Goal: Find specific page/section: Find specific page/section

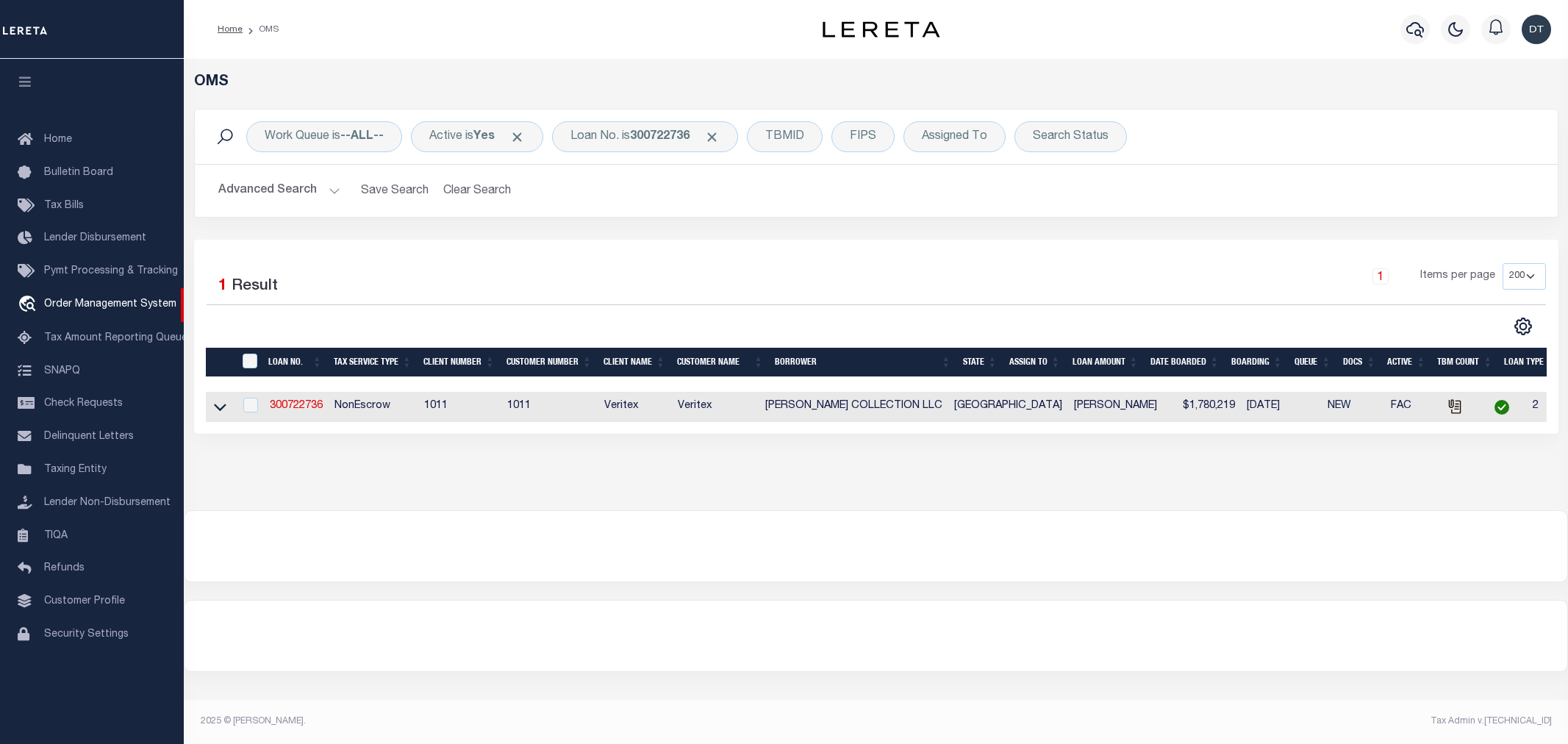
select select "200"
click at [82, 233] on span "Lender Disbursement" at bounding box center [95, 238] width 102 height 11
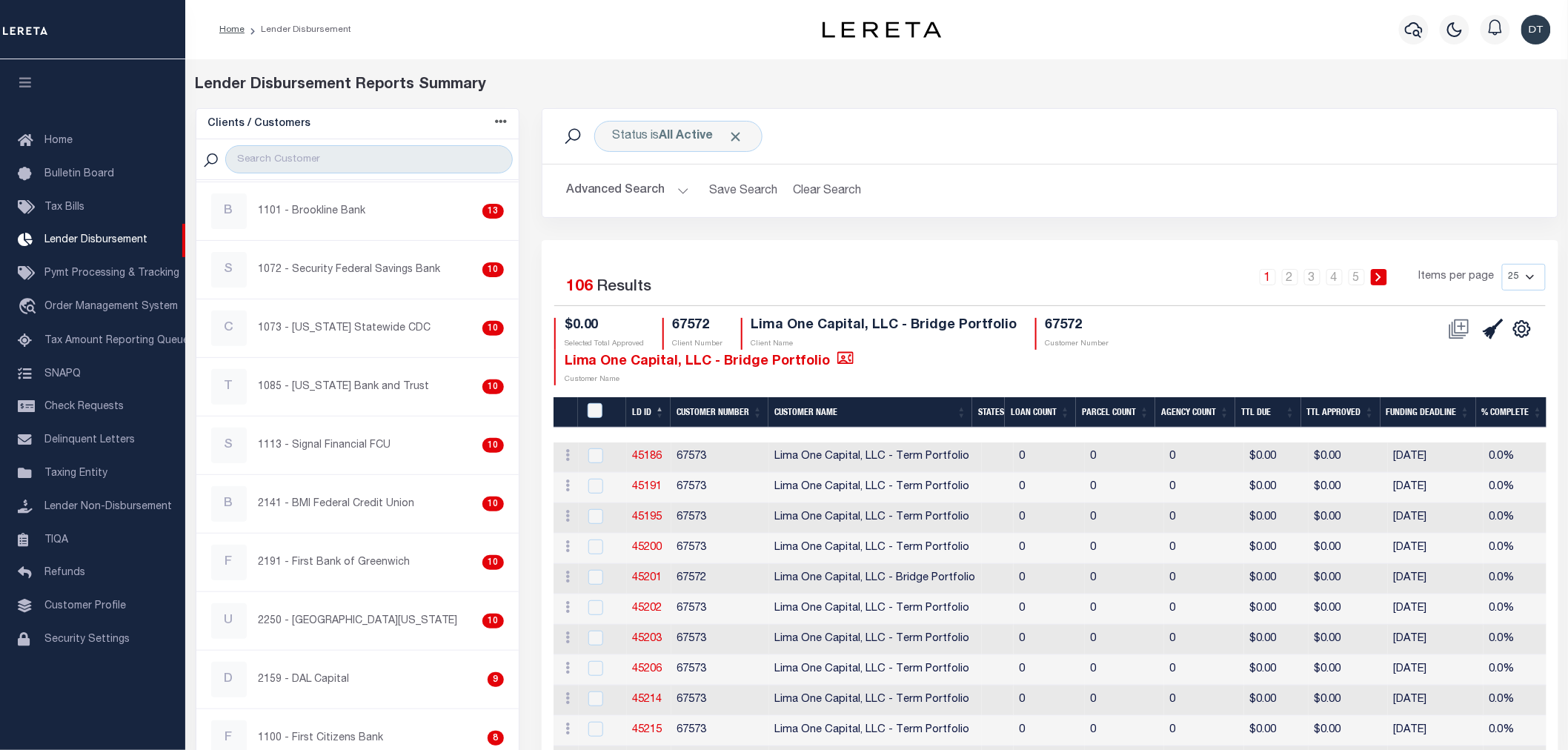
scroll to position [823, 0]
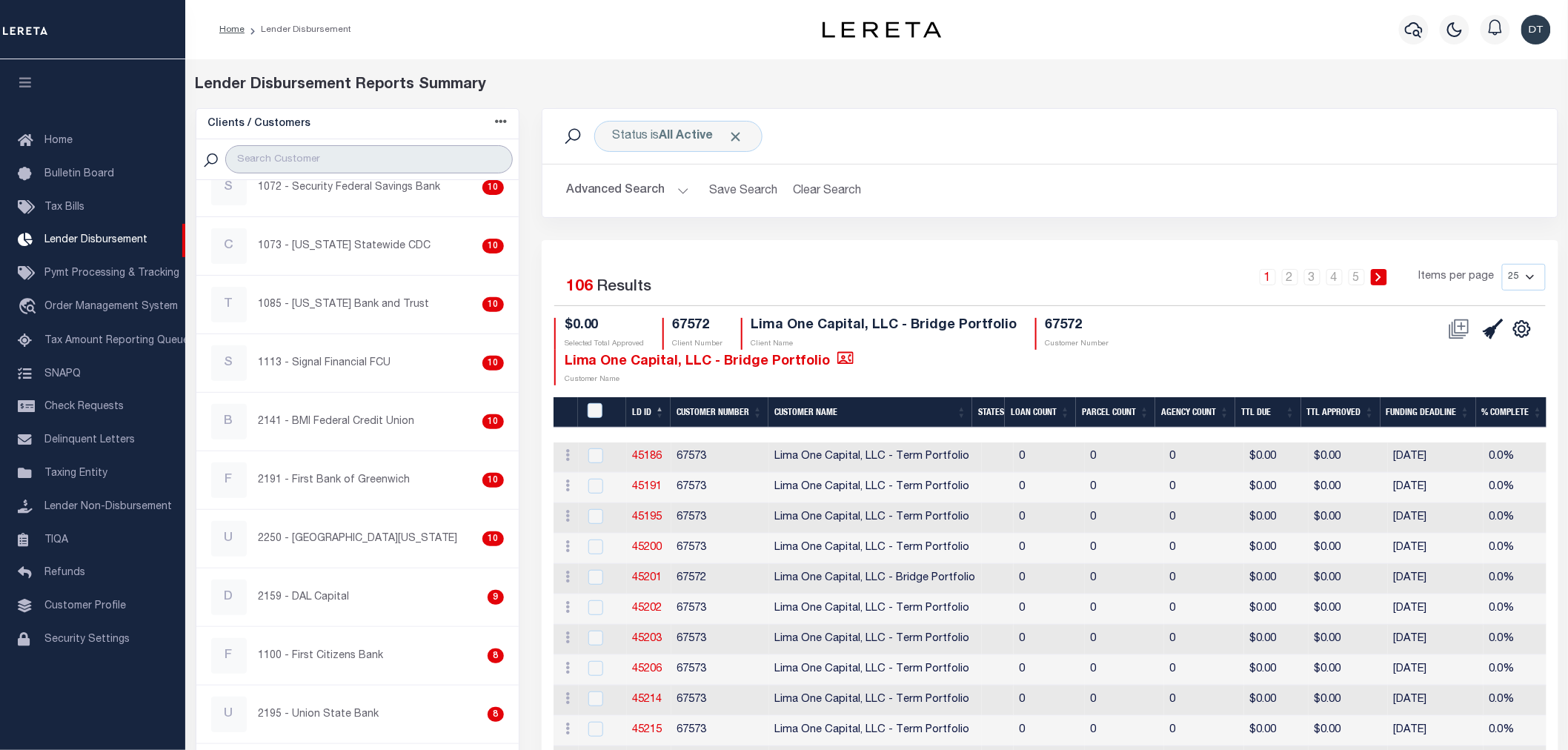
click at [380, 165] on input "search" at bounding box center [369, 159] width 287 height 28
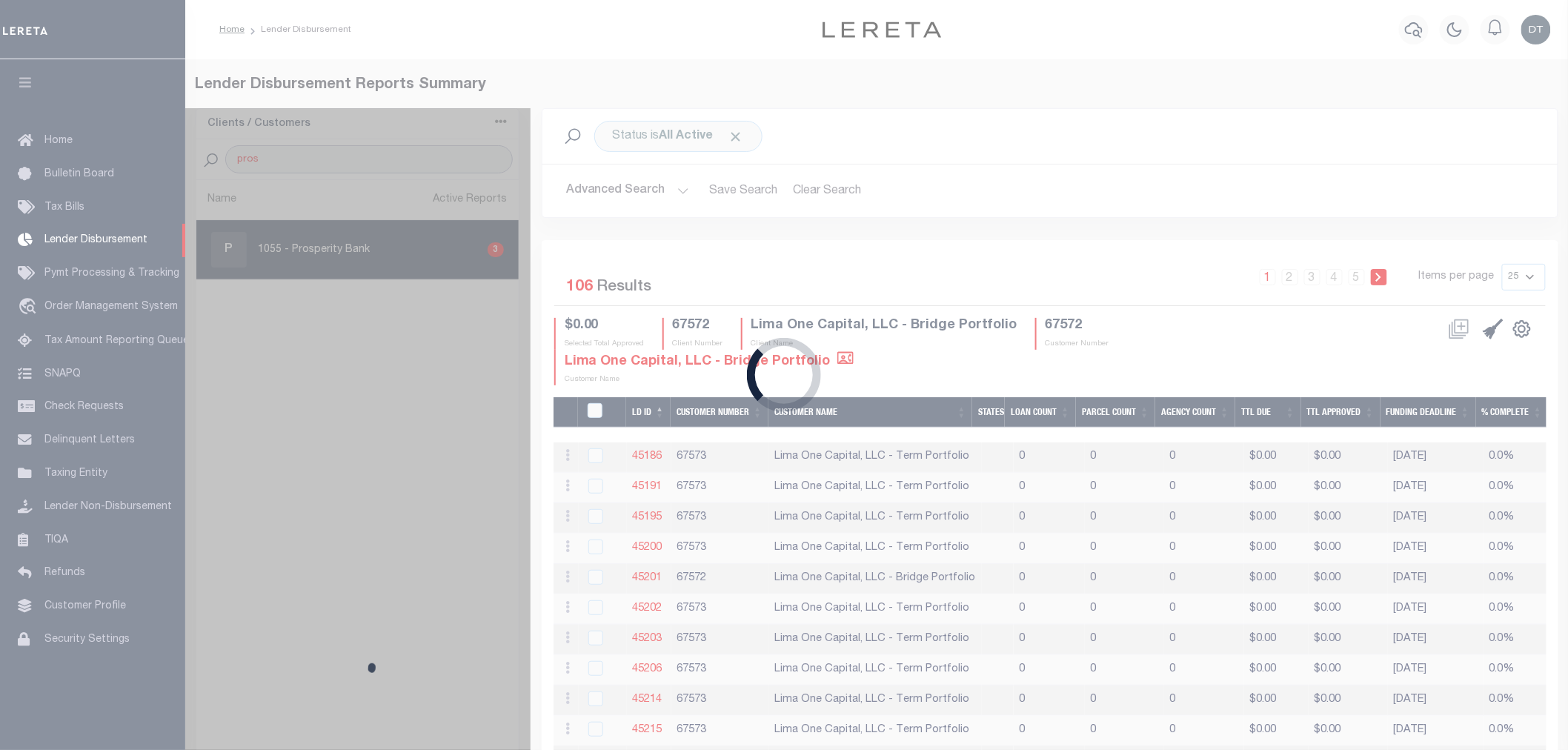
scroll to position [0, 0]
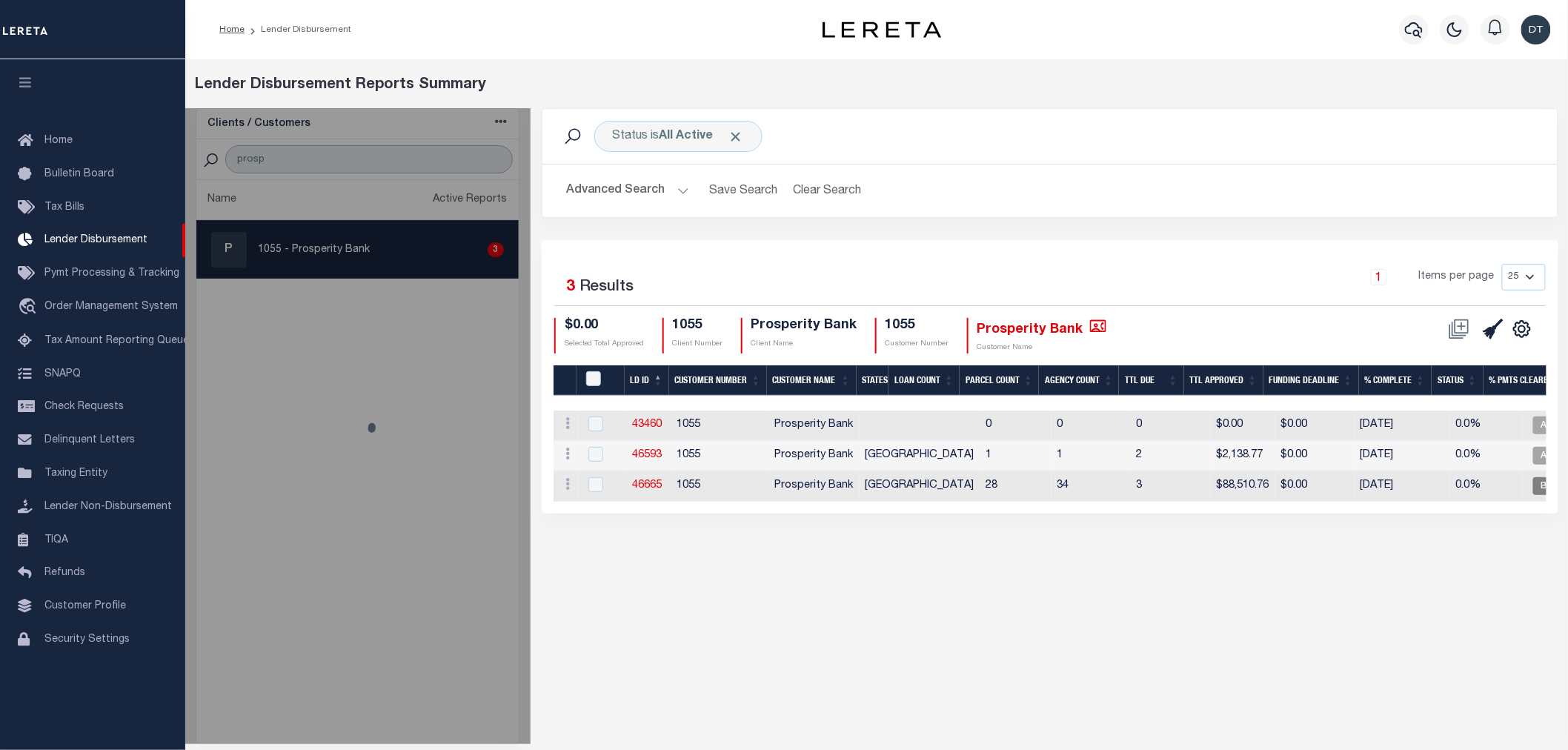
type input "prosp"
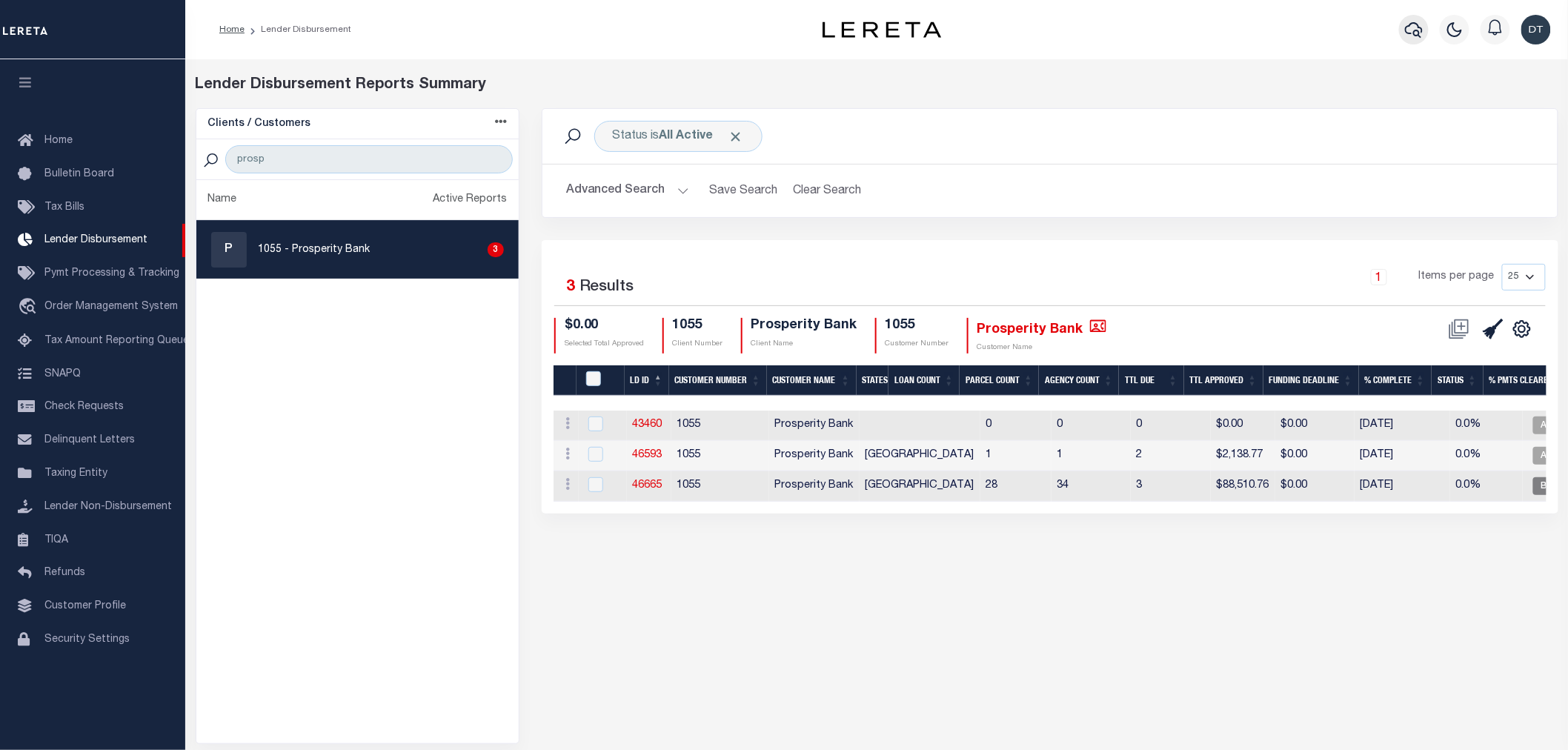
click at [1414, 24] on icon "button" at bounding box center [1413, 30] width 18 height 15
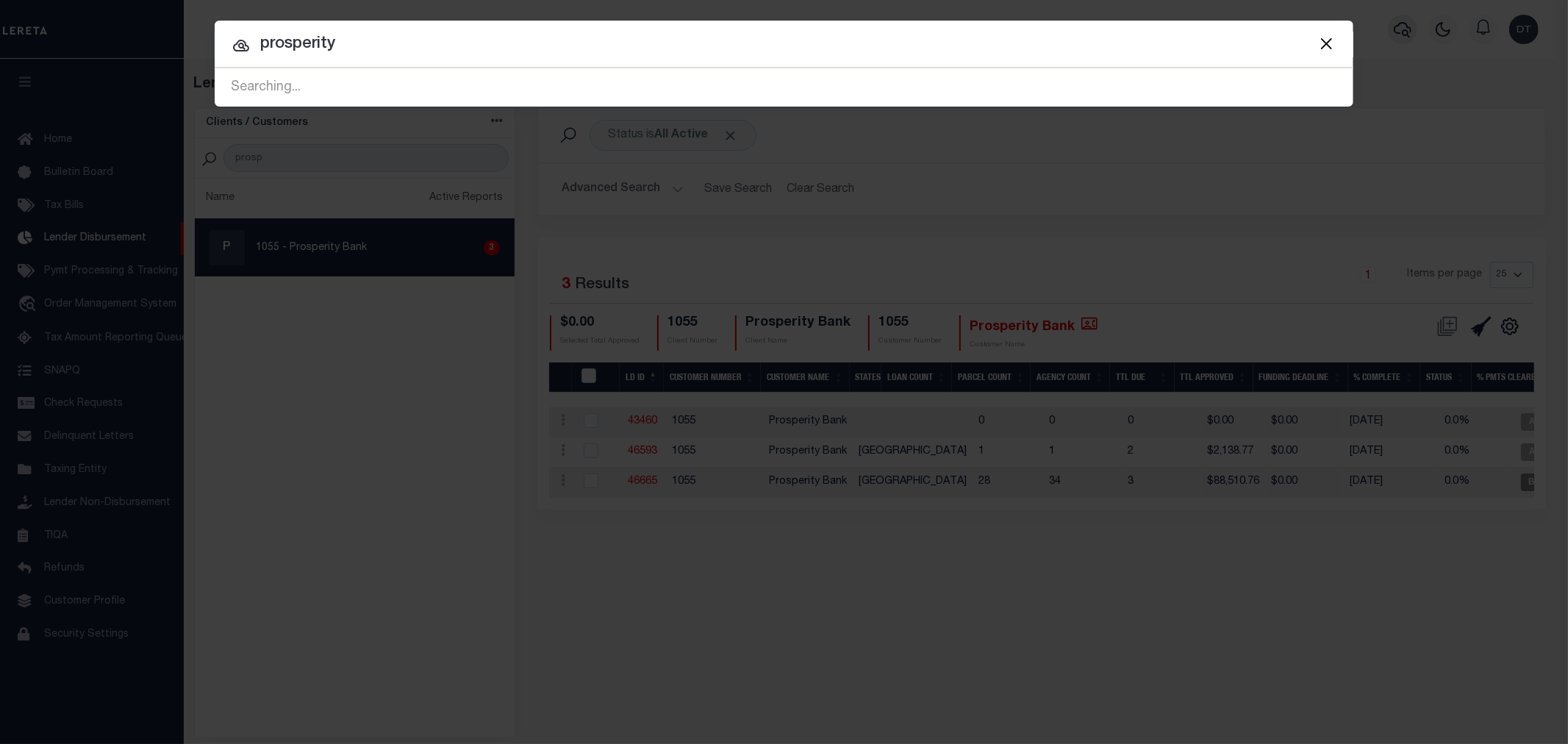
type input "prosperity"
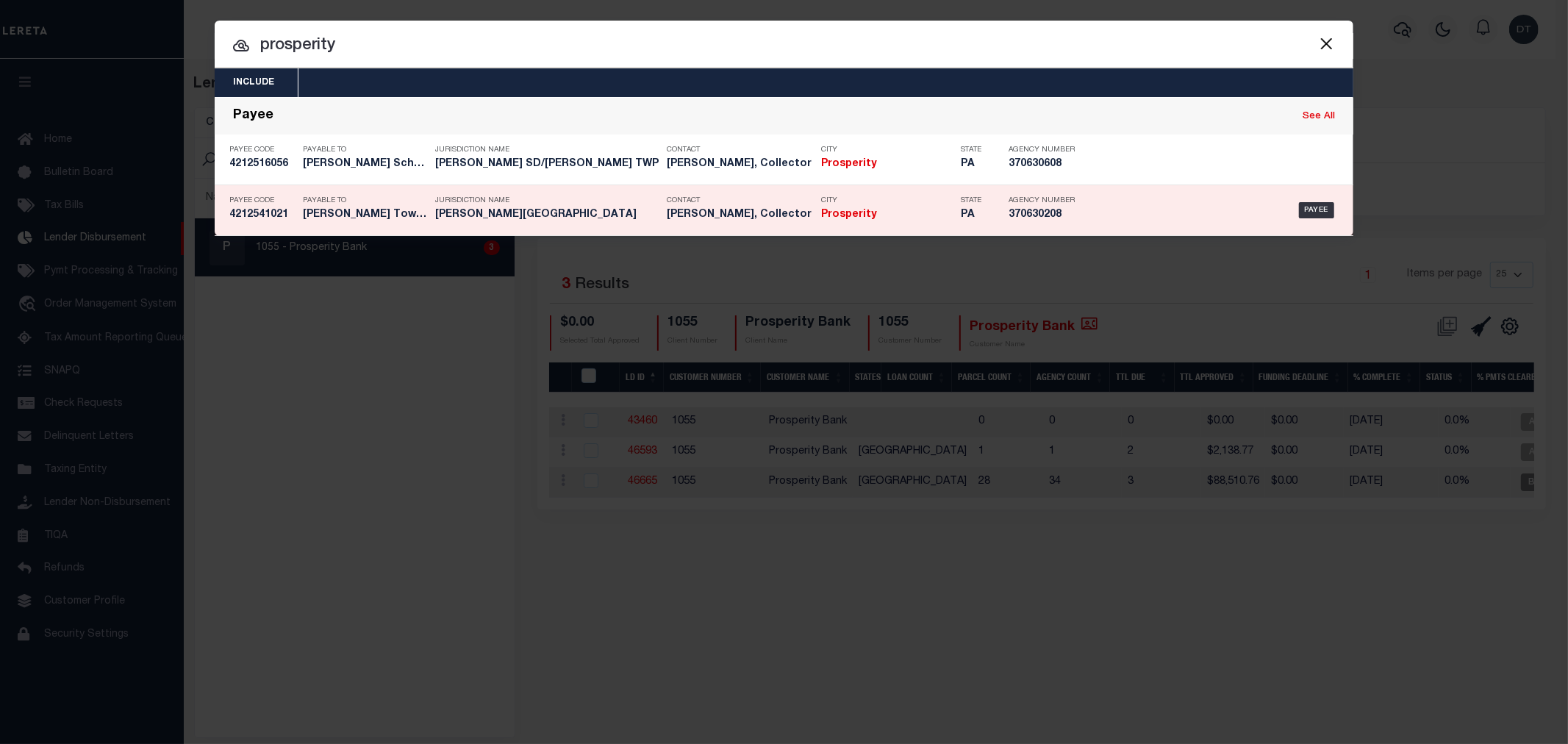
click at [575, 205] on p "Jurisdiction Name" at bounding box center [547, 201] width 225 height 9
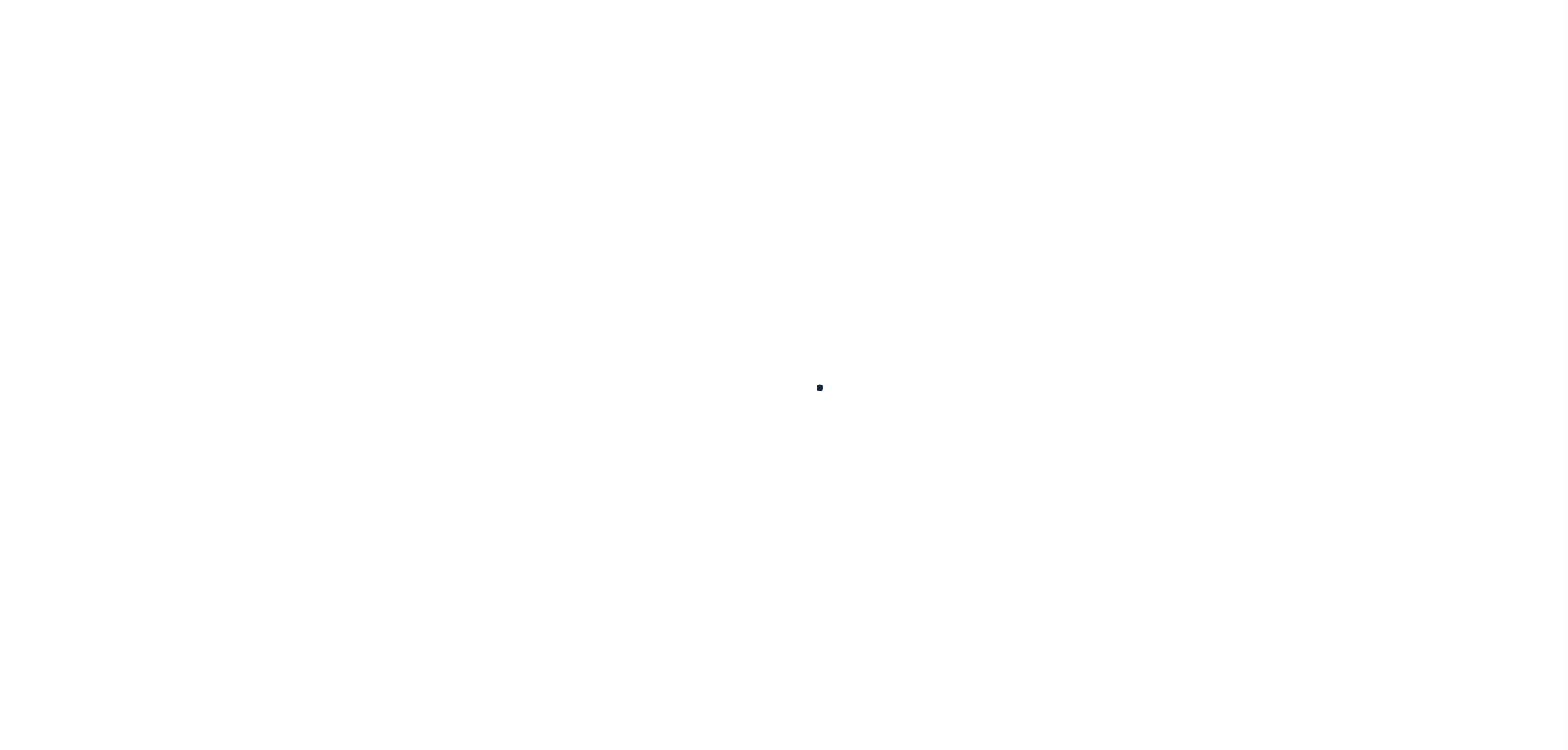
select select
checkbox input "false"
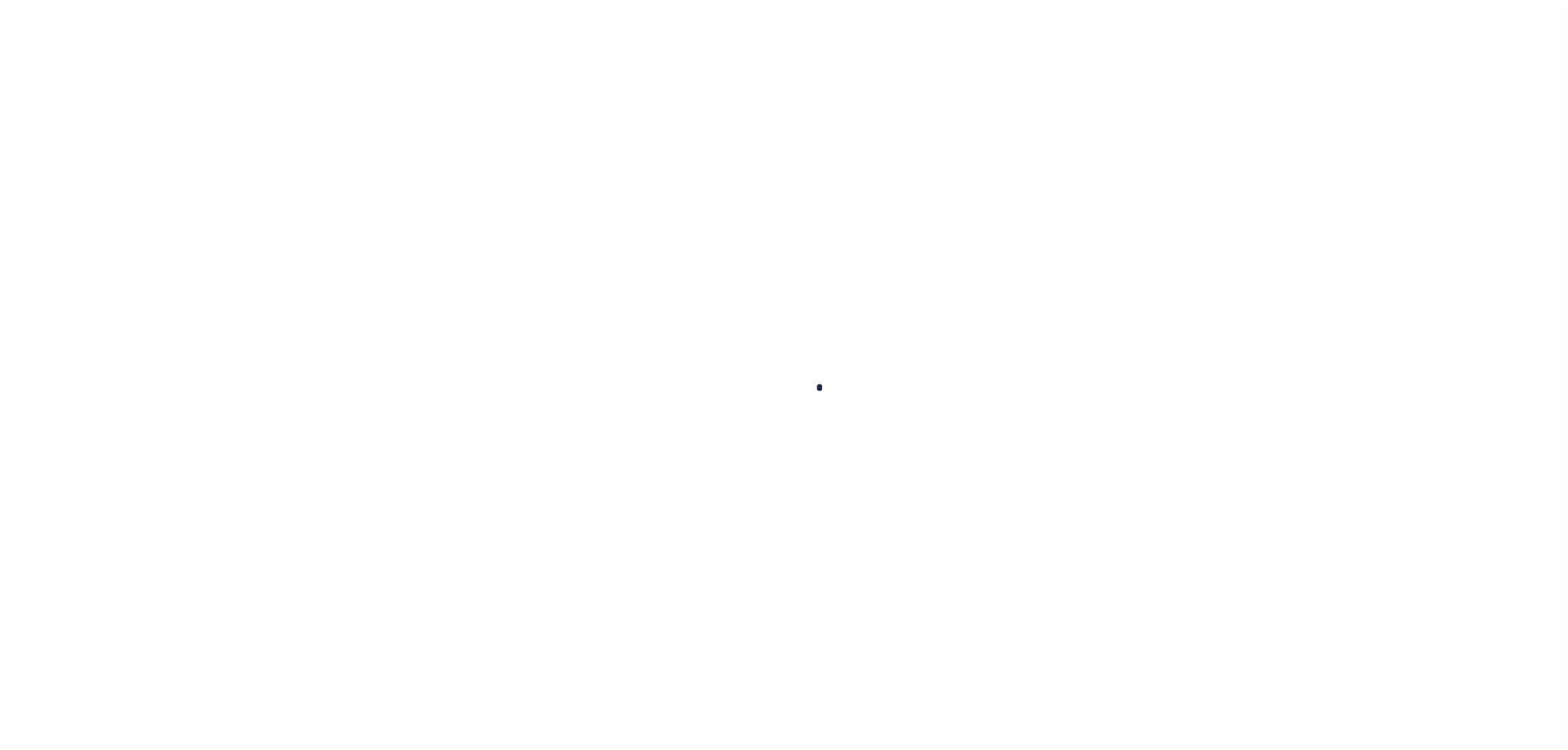
checkbox input "false"
type input "4212541021"
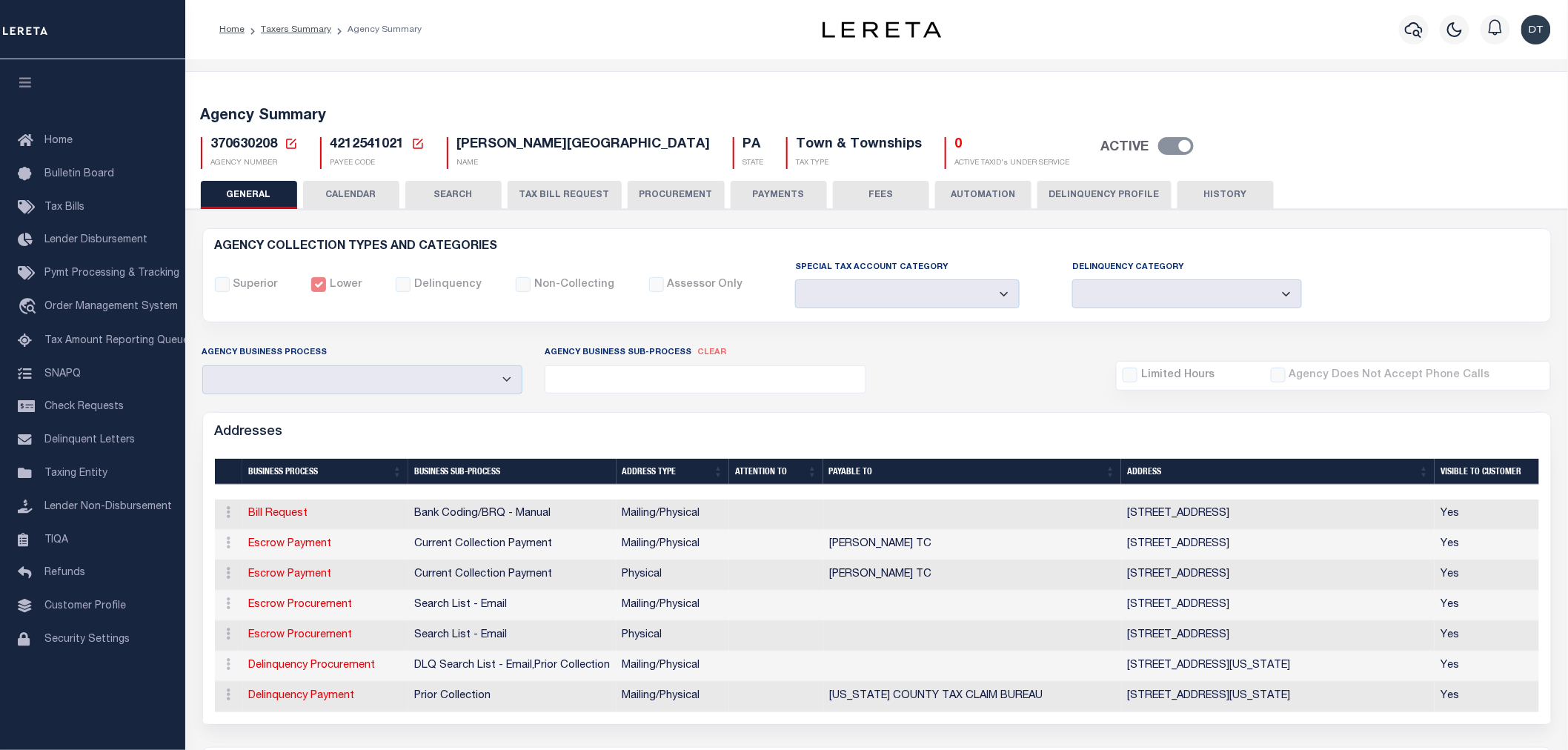
click at [766, 197] on button "PAYMENTS" at bounding box center [779, 194] width 96 height 28
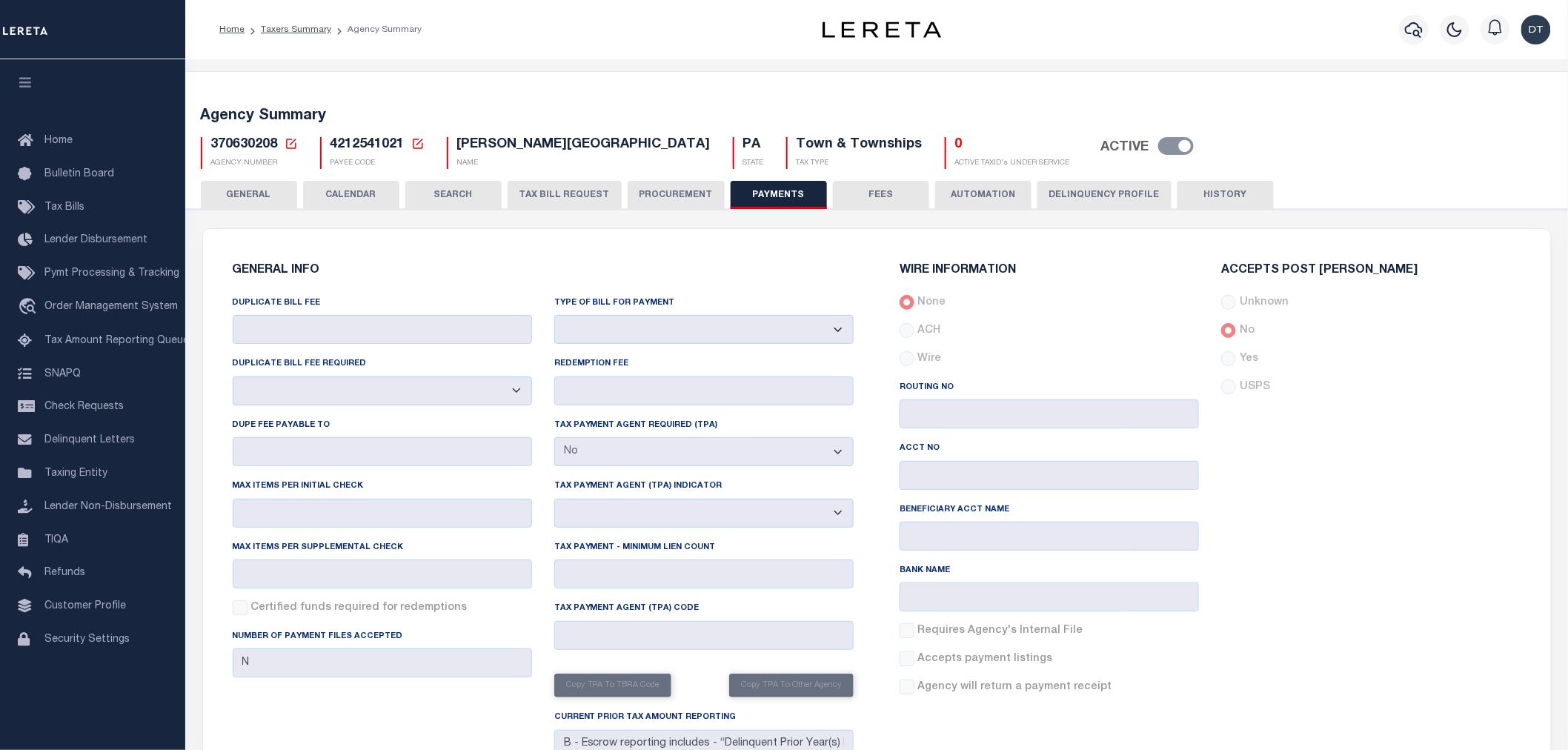
click at [1052, 189] on button "Delinquency Profile" at bounding box center [1105, 194] width 134 height 28
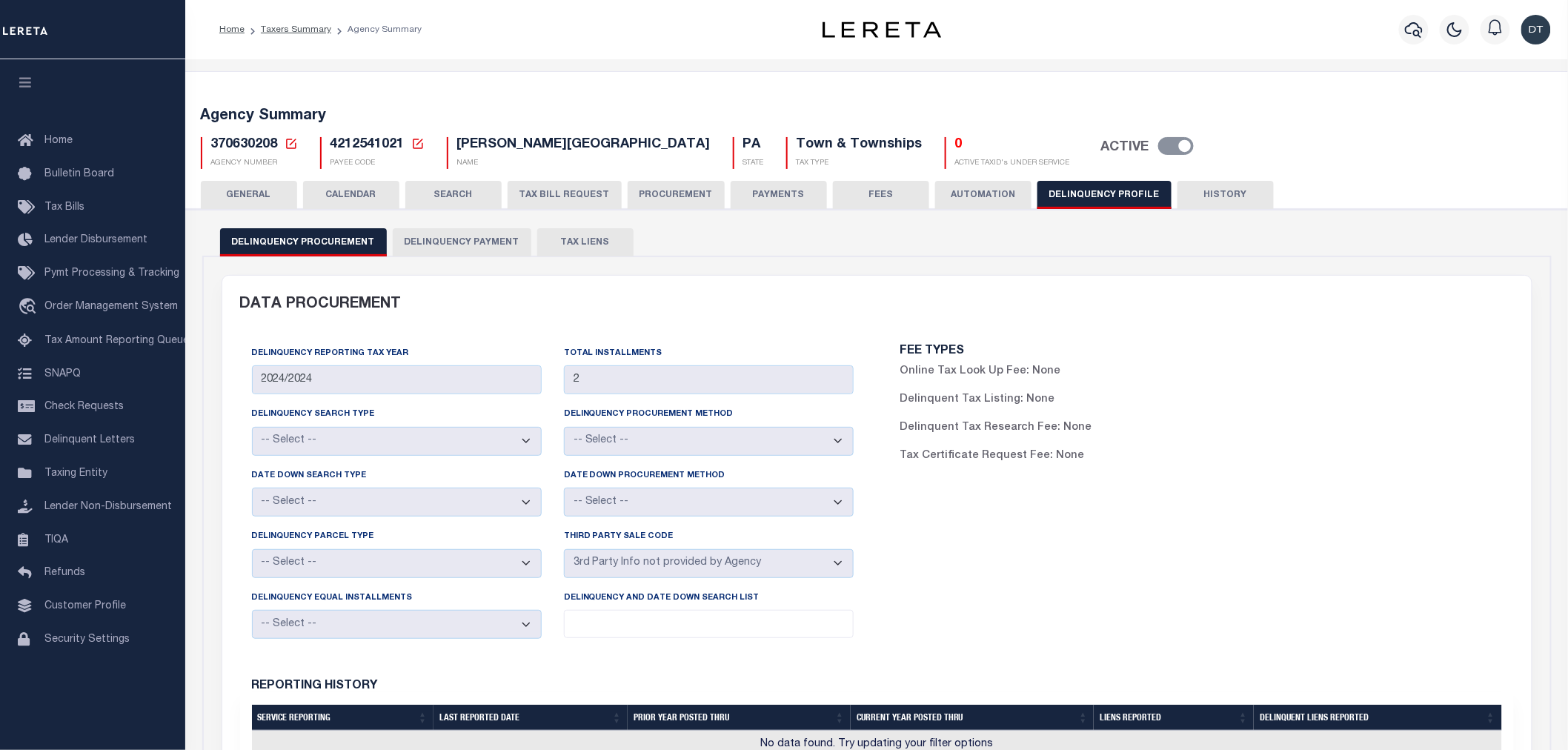
click at [1210, 195] on button "HISTORY" at bounding box center [1226, 194] width 96 height 28
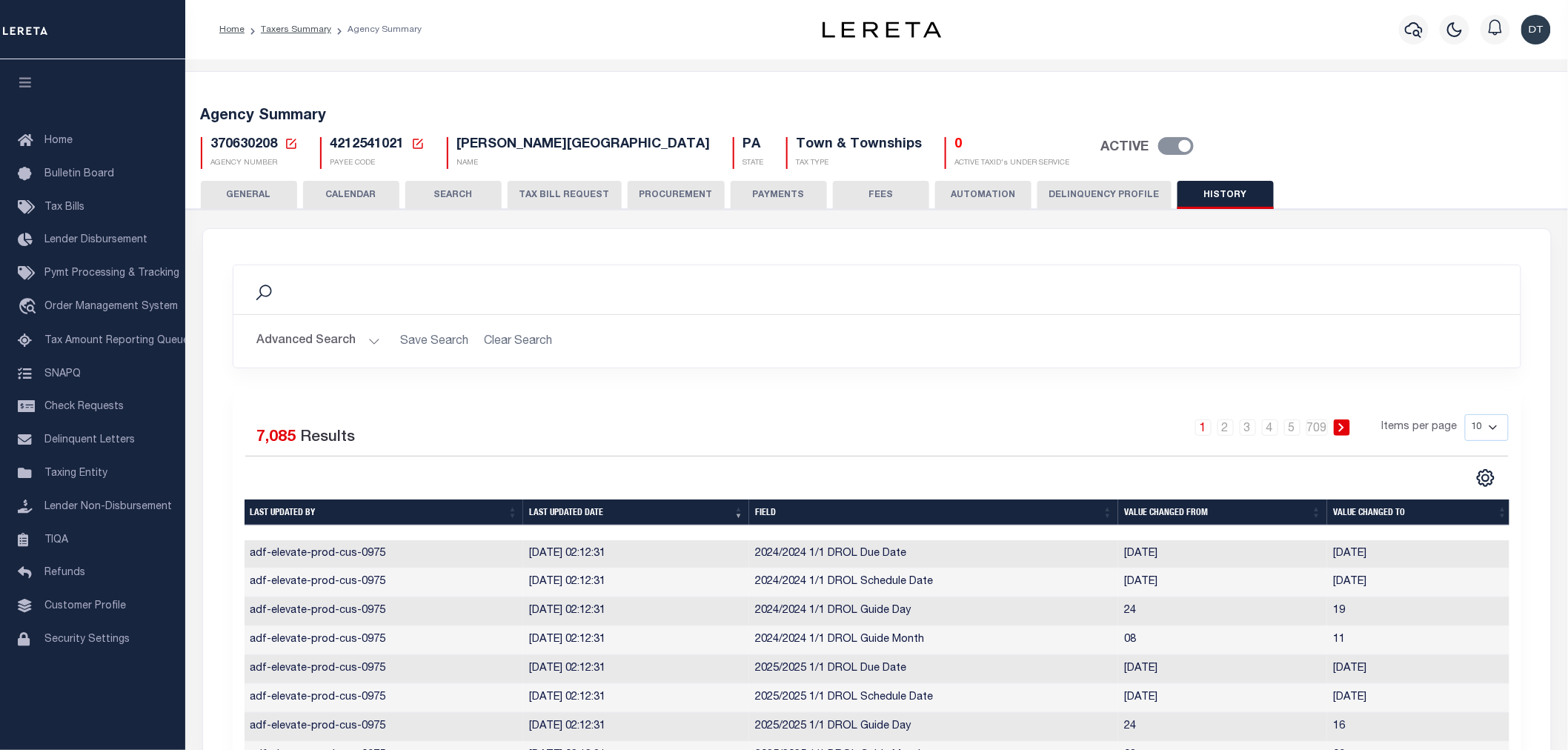
click at [767, 197] on button "PAYMENTS" at bounding box center [779, 194] width 96 height 28
